Goal: Task Accomplishment & Management: Manage account settings

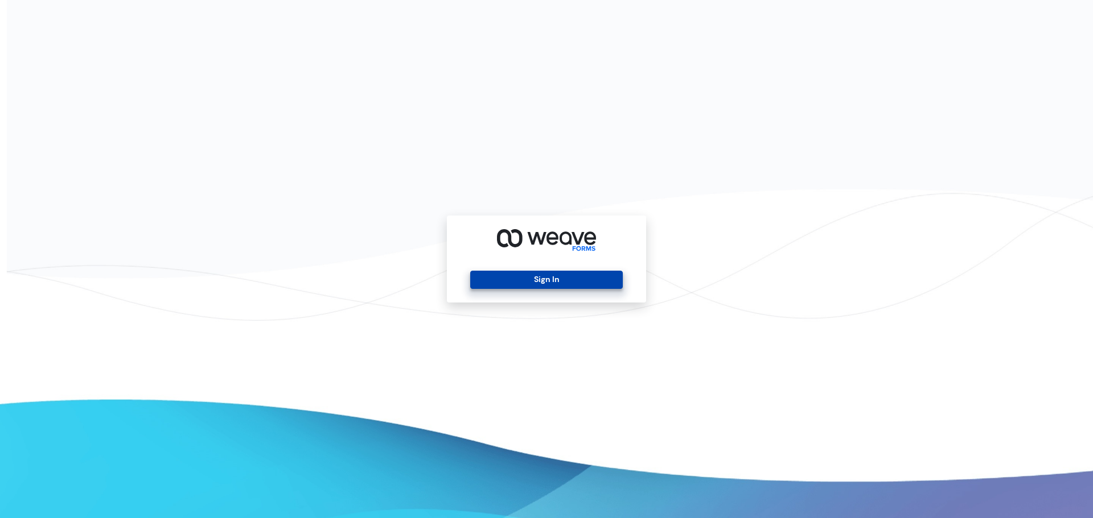
click at [571, 277] on button "Sign In" at bounding box center [546, 280] width 152 height 18
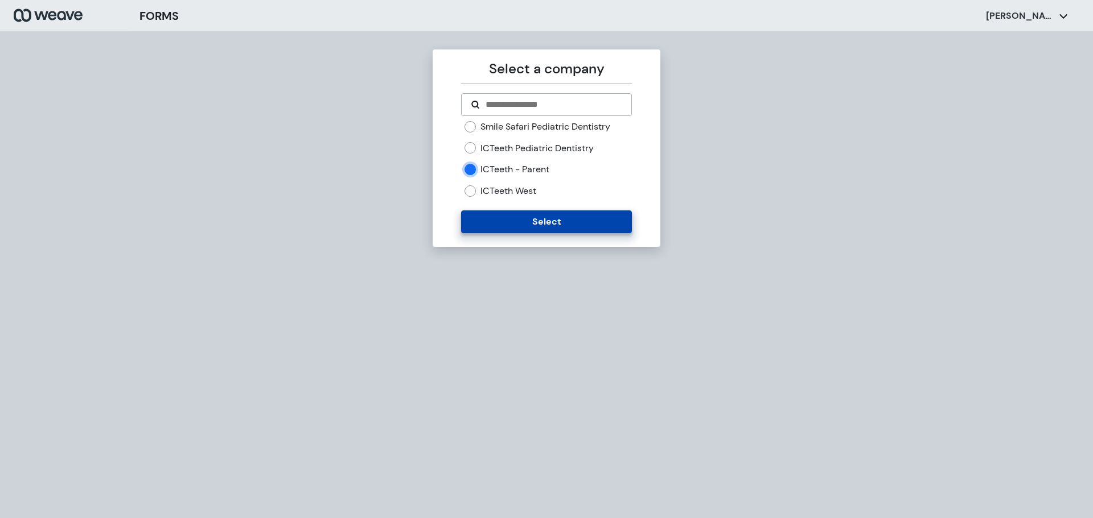
click at [505, 226] on button "Select" at bounding box center [546, 222] width 170 height 23
